Goal: Transaction & Acquisition: Purchase product/service

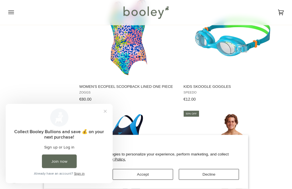
scroll to position [559, 0]
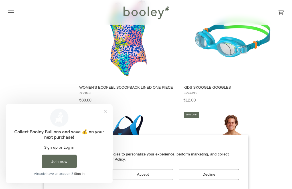
click at [119, 51] on img "Women's Ecofeel Scoopback Lined One Piece" at bounding box center [127, 37] width 85 height 85
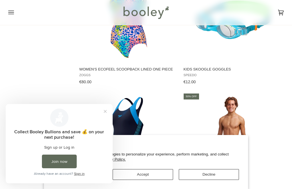
click at [105, 115] on button "Close prompt" at bounding box center [105, 112] width 10 height 10
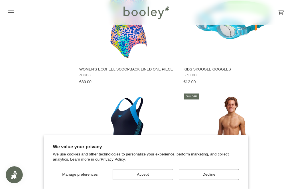
click at [151, 173] on button "Accept" at bounding box center [143, 175] width 60 height 11
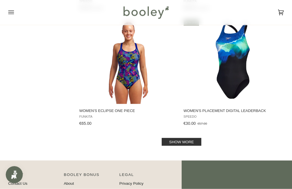
scroll to position [1121, 0]
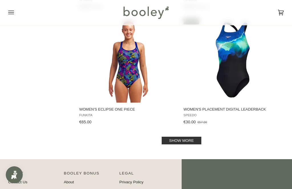
click at [187, 145] on link "Show more" at bounding box center [182, 141] width 40 height 8
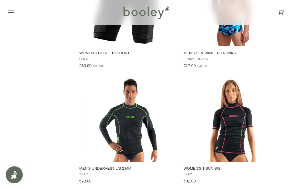
scroll to position [1139, 0]
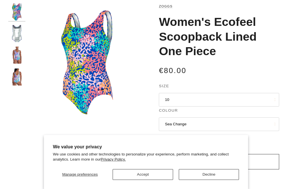
scroll to position [50, 0]
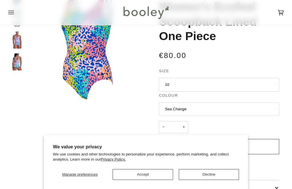
click at [268, 82] on button "10" at bounding box center [219, 85] width 120 height 14
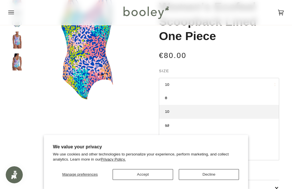
scroll to position [0, 0]
click at [264, 58] on div "€80.00 Sale • Save" at bounding box center [219, 55] width 120 height 11
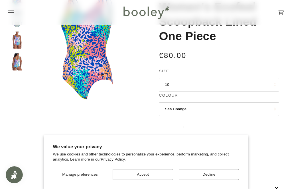
click at [266, 58] on div "€80.00 Sale • Save" at bounding box center [219, 55] width 120 height 11
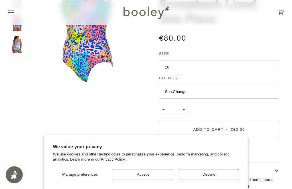
scroll to position [68, 0]
